Goal: Task Accomplishment & Management: Manage account settings

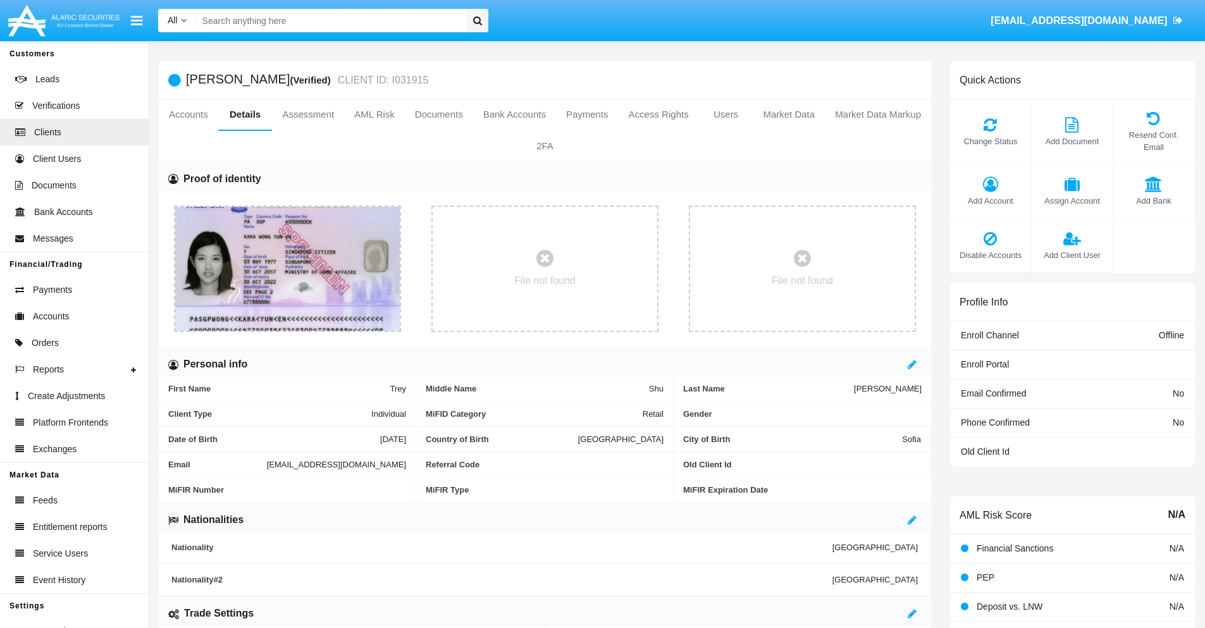
click at [990, 200] on span "Add Account" at bounding box center [990, 201] width 68 height 12
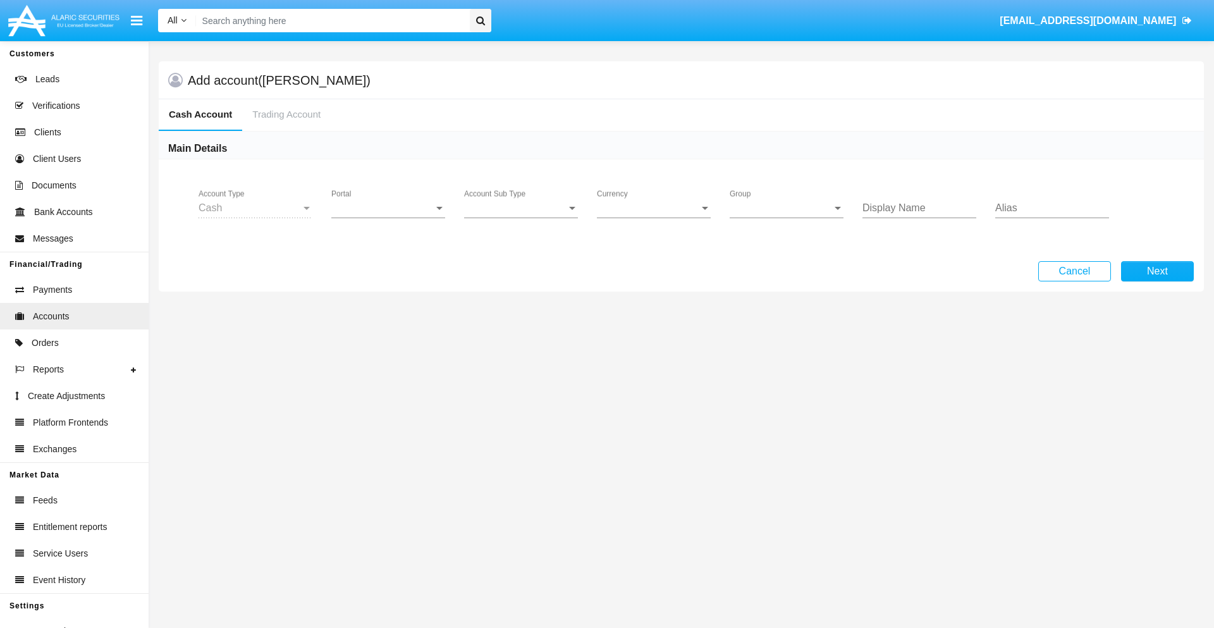
click at [388, 208] on span "Portal" at bounding box center [382, 207] width 102 height 11
click at [390, 339] on span "Alaric Fund Portal" at bounding box center [389, 339] width 117 height 30
click at [521, 208] on span "Account Sub Type" at bounding box center [515, 207] width 102 height 11
click at [521, 218] on span "Fund Cash" at bounding box center [521, 217] width 114 height 30
click at [787, 208] on span "Group" at bounding box center [781, 207] width 102 height 11
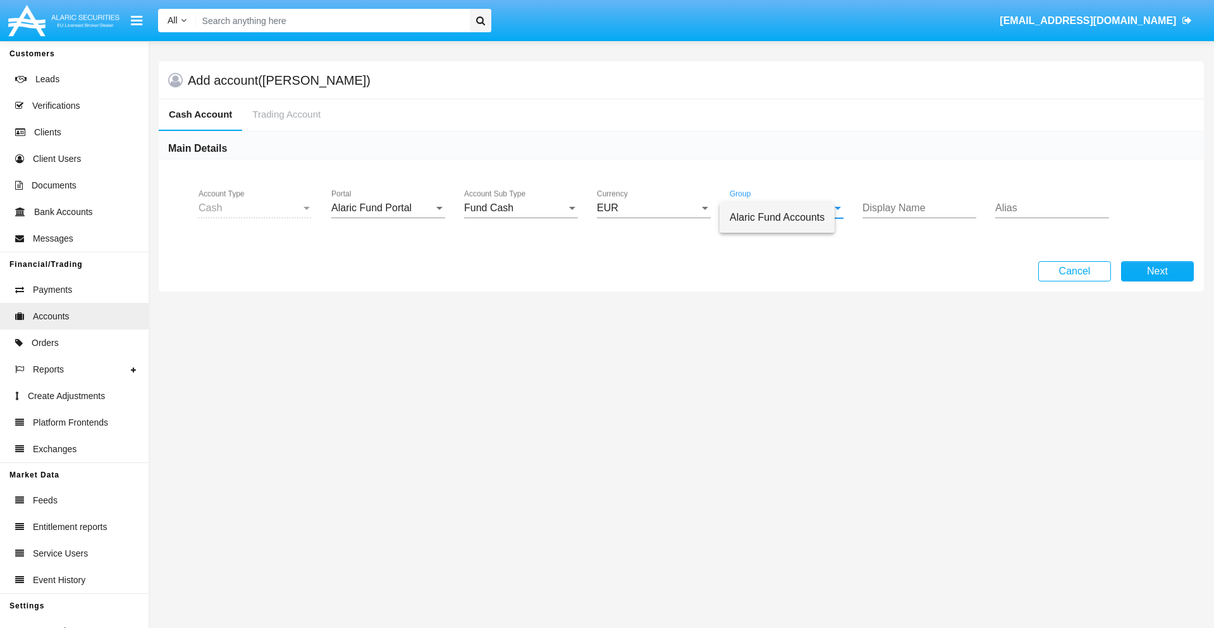
click at [787, 218] on span "Alaric Fund Accounts" at bounding box center [777, 217] width 95 height 30
type input "azure"
click at [1157, 271] on button "Next" at bounding box center [1157, 271] width 73 height 20
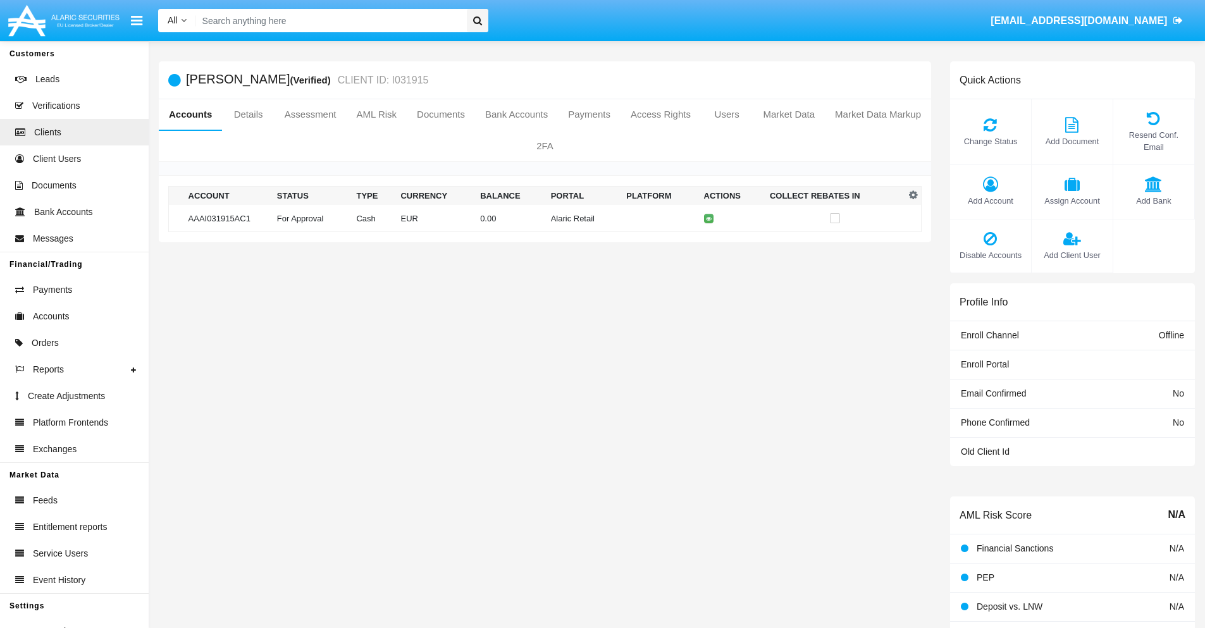
click at [546, 218] on td "Alaric Retail" at bounding box center [584, 218] width 76 height 27
click at [990, 141] on span "Change Status" at bounding box center [990, 141] width 68 height 12
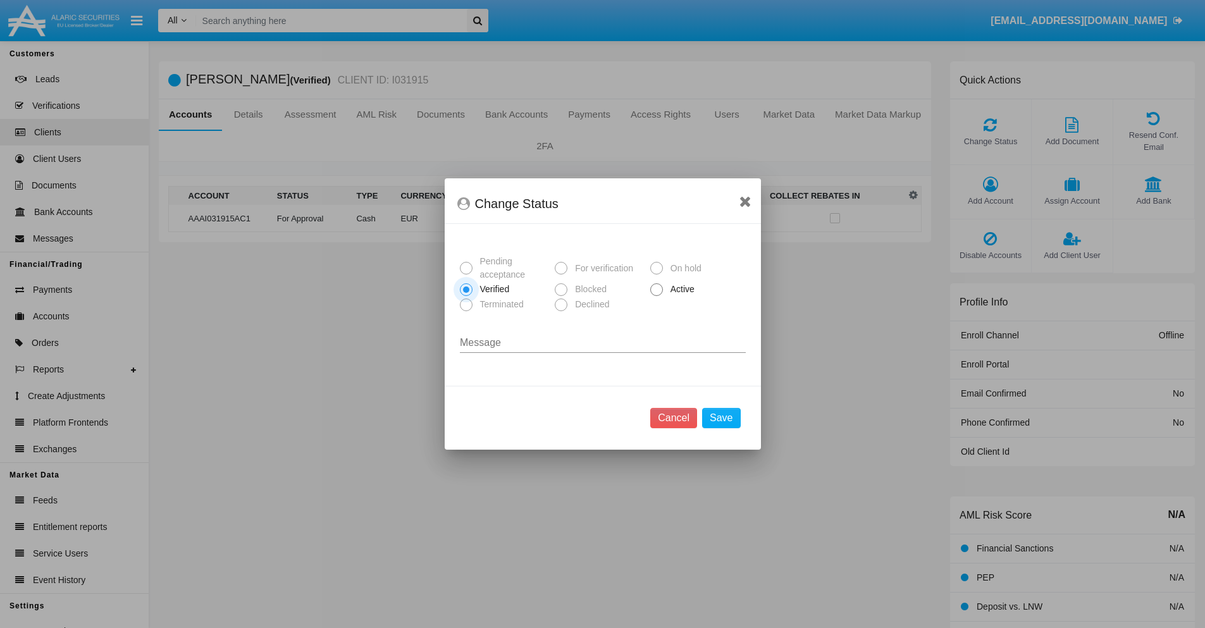
click at [680, 289] on span "Active" at bounding box center [680, 289] width 35 height 13
click at [656, 296] on input "Active" at bounding box center [656, 296] width 1 height 1
radio input "true"
click at [721, 418] on button "Save" at bounding box center [721, 418] width 38 height 20
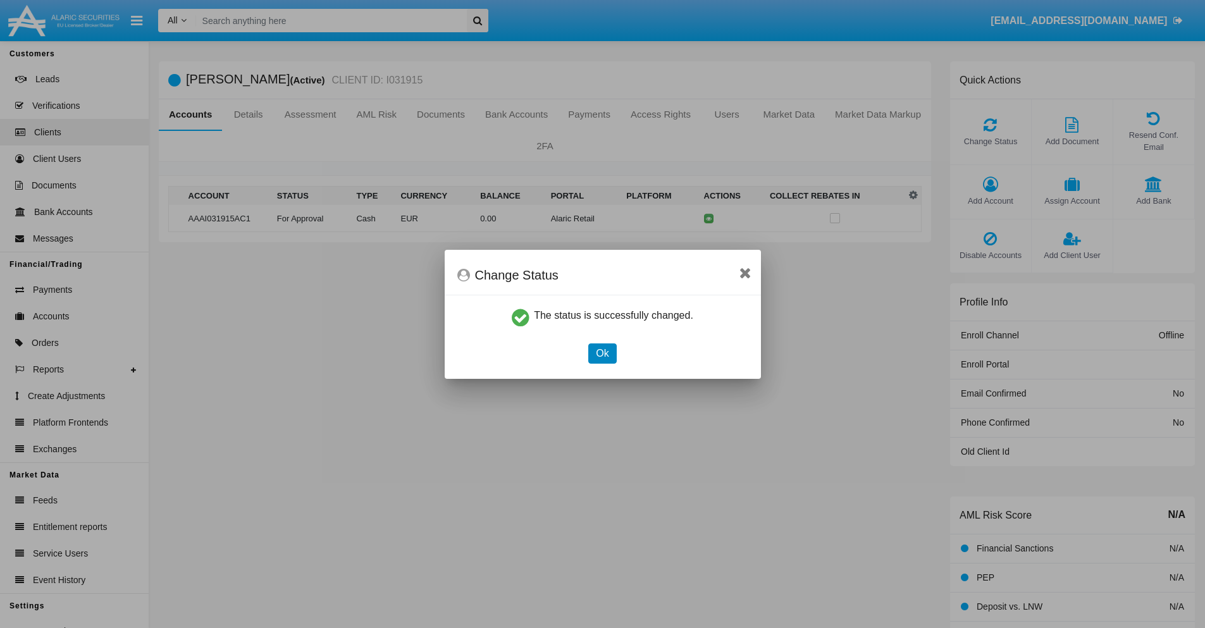
click at [602, 353] on button "Ok" at bounding box center [602, 353] width 28 height 20
